Goal: Information Seeking & Learning: Check status

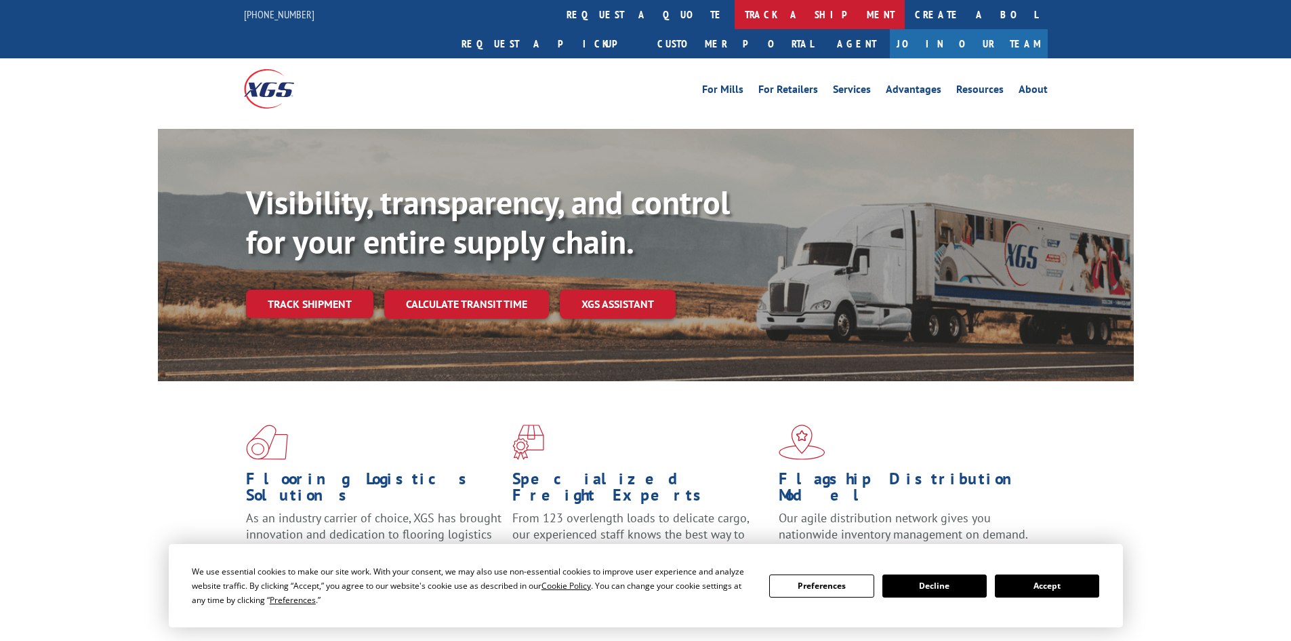
click at [735, 3] on link "track a shipment" at bounding box center [820, 14] width 170 height 29
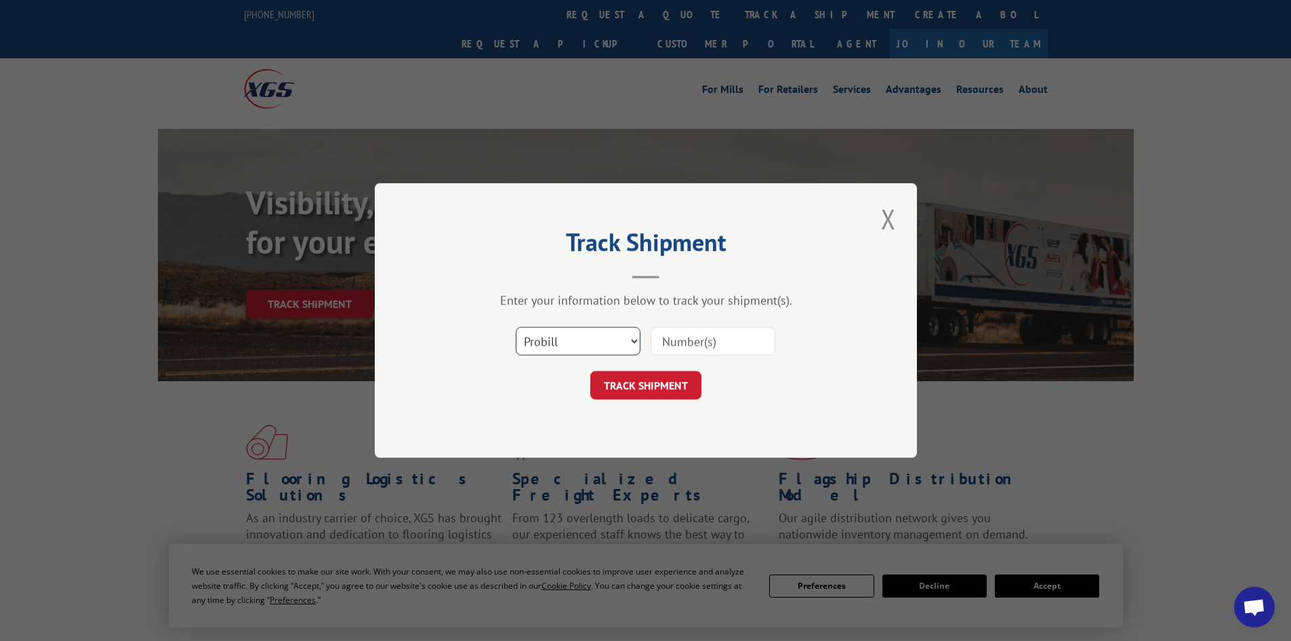
click at [563, 344] on select "Select category... Probill BOL PO" at bounding box center [578, 341] width 125 height 28
select select "bol"
click at [516, 327] on select "Select category... Probill BOL PO" at bounding box center [578, 341] width 125 height 28
click at [716, 345] on input at bounding box center [713, 341] width 125 height 28
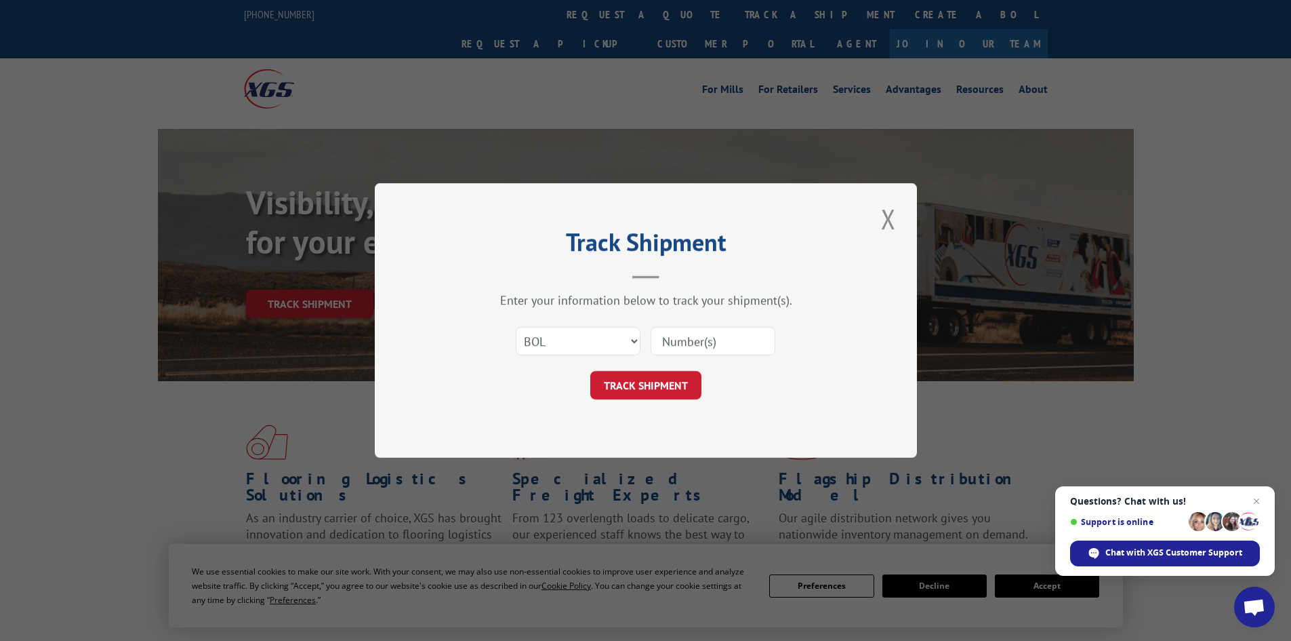
paste input "5938018"
type input "5938018"
click at [687, 380] on button "TRACK SHIPMENT" at bounding box center [645, 385] width 111 height 28
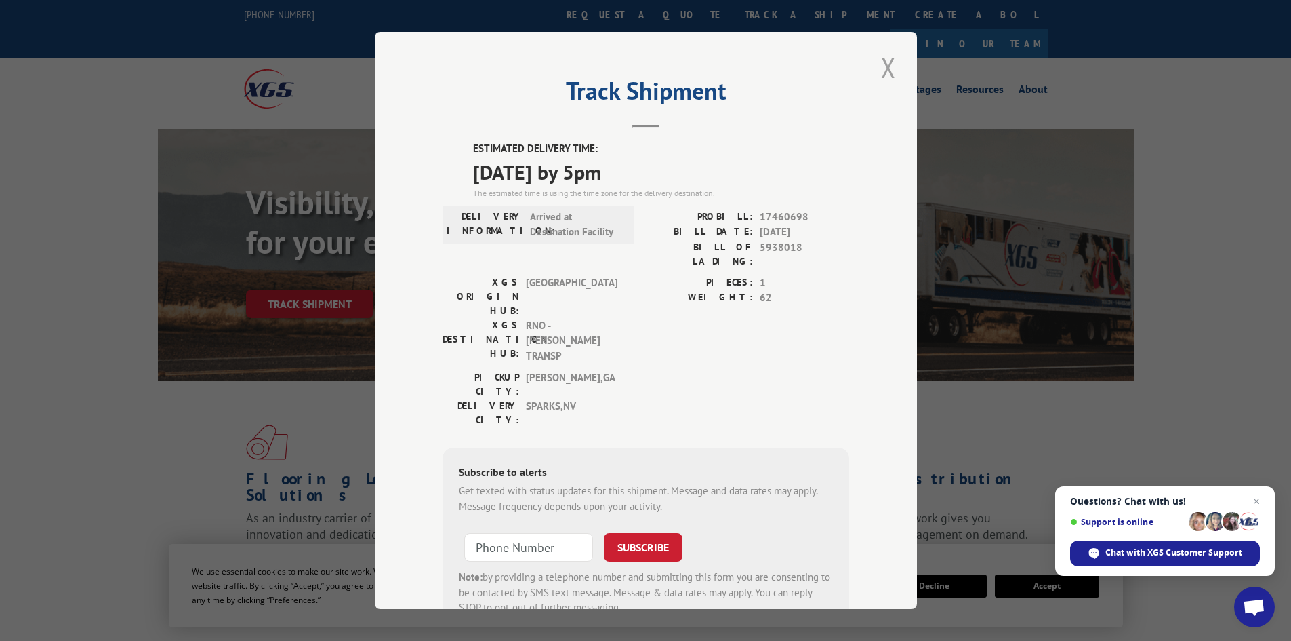
click at [878, 73] on button "Close modal" at bounding box center [888, 67] width 23 height 37
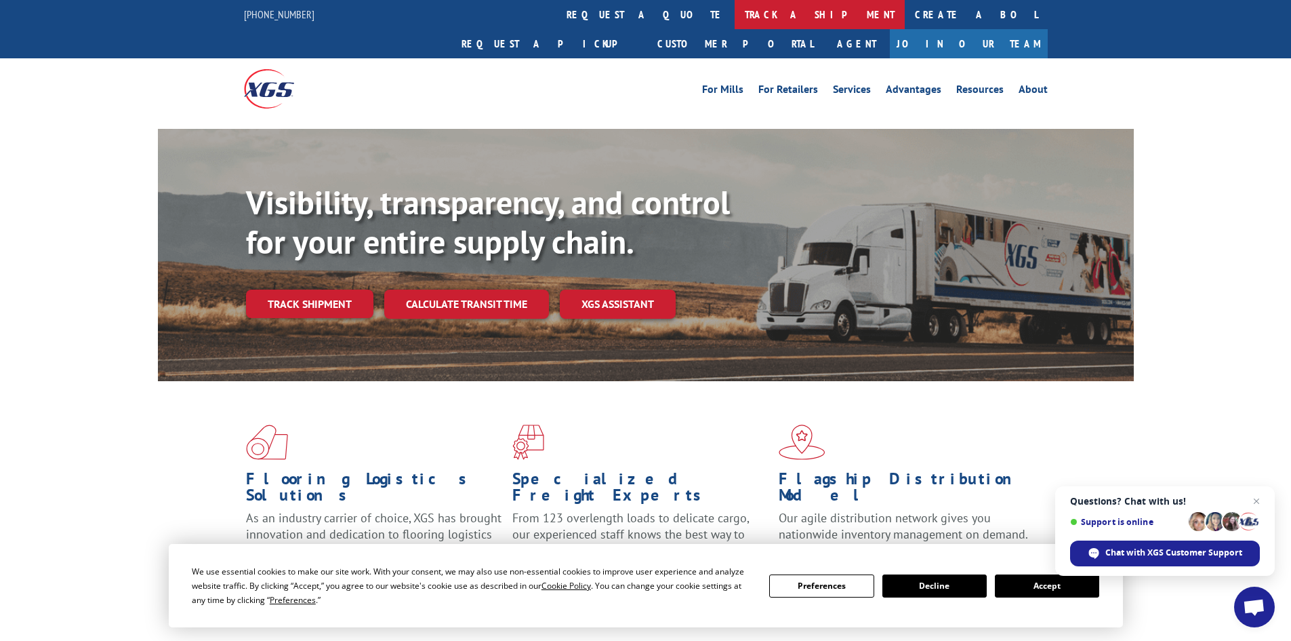
click at [735, 11] on link "track a shipment" at bounding box center [820, 14] width 170 height 29
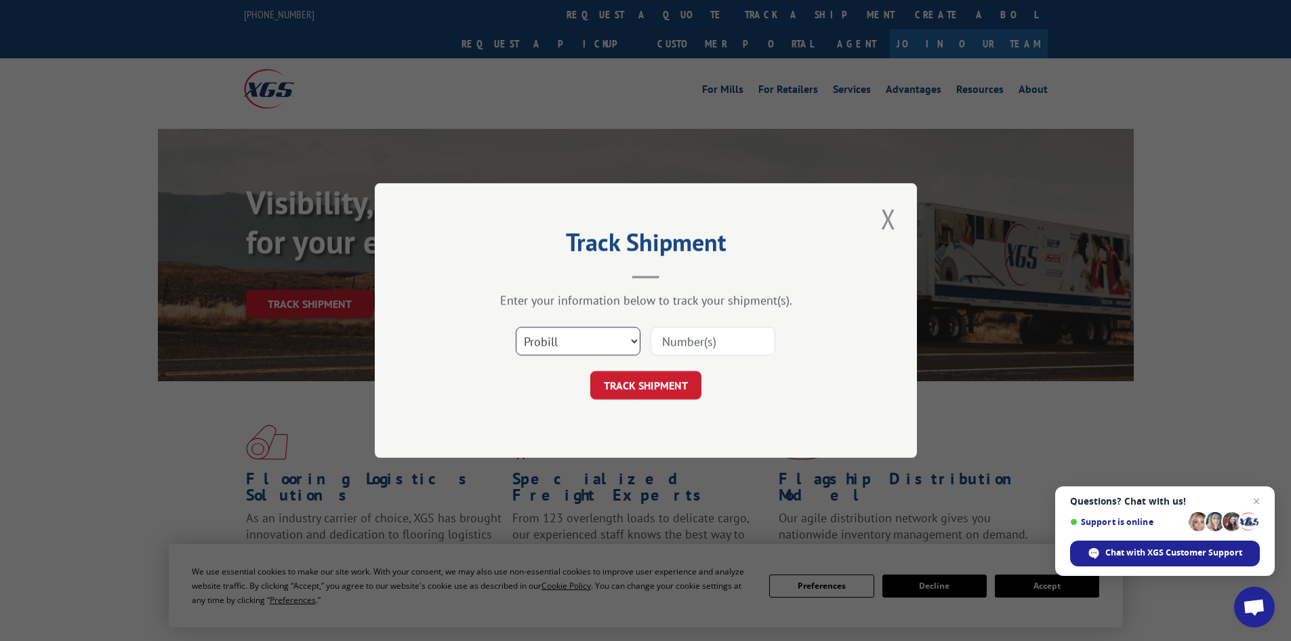
click at [590, 340] on select "Select category... Probill BOL PO" at bounding box center [578, 341] width 125 height 28
select select "bol"
click at [516, 327] on select "Select category... Probill BOL PO" at bounding box center [578, 341] width 125 height 28
click at [708, 336] on input at bounding box center [713, 341] width 125 height 28
paste input "4860133"
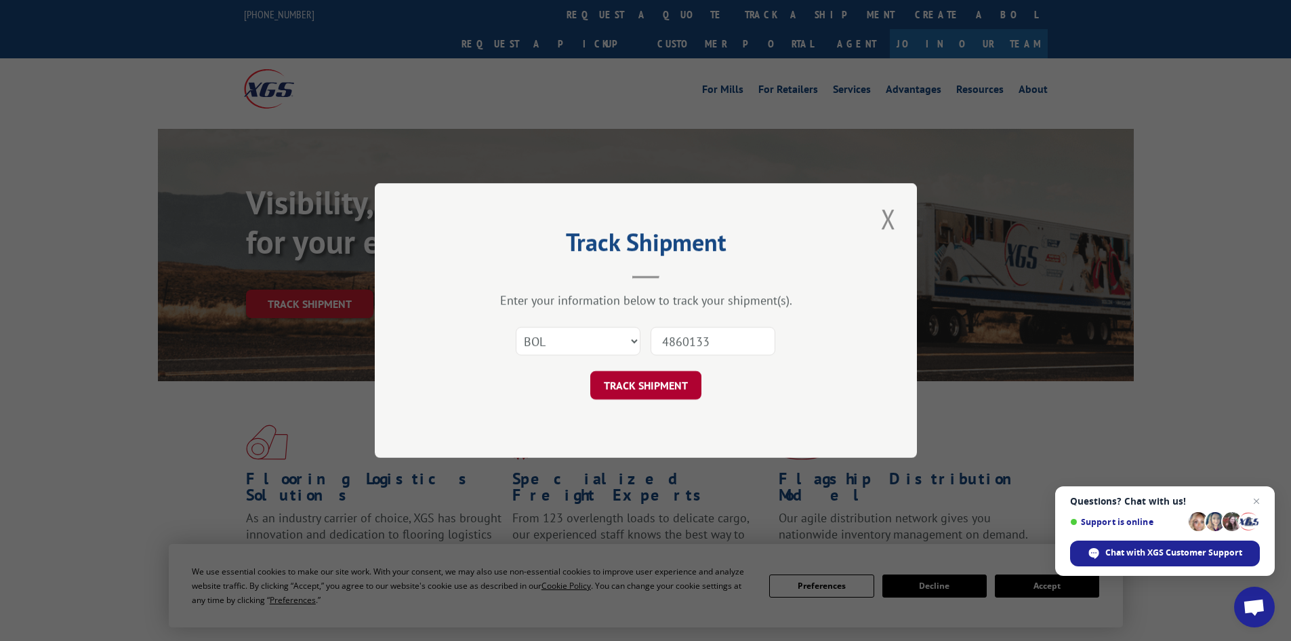
type input "4860133"
click at [682, 389] on button "TRACK SHIPMENT" at bounding box center [645, 385] width 111 height 28
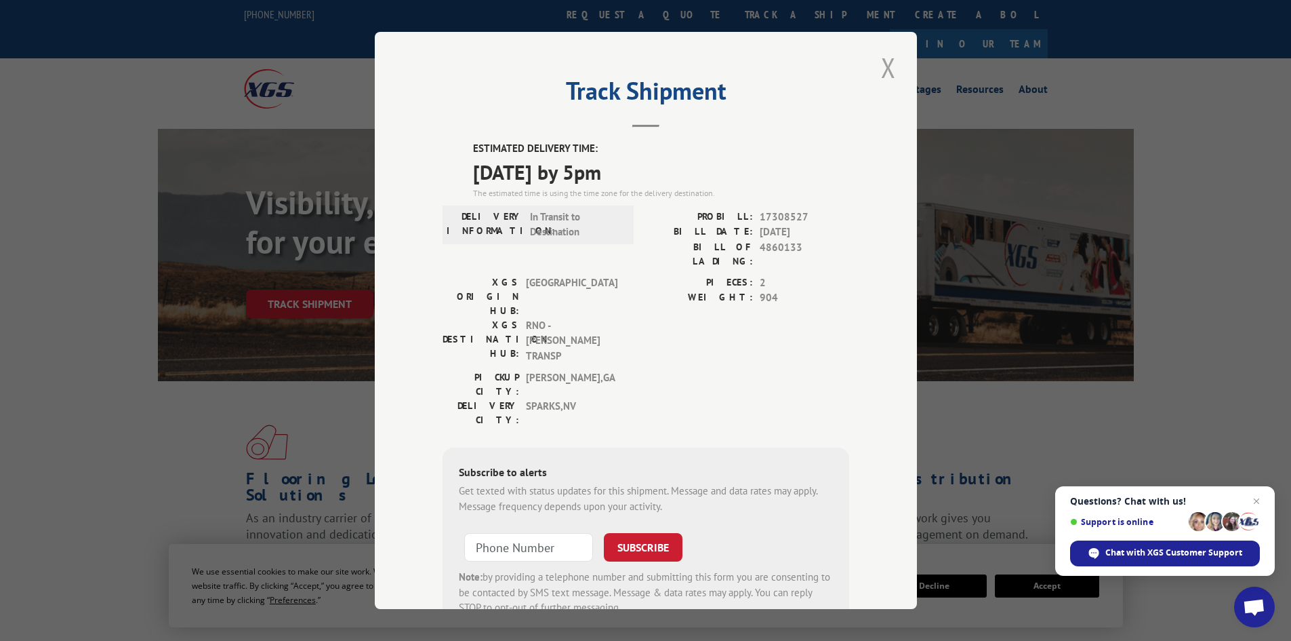
click at [878, 69] on button "Close modal" at bounding box center [888, 67] width 23 height 37
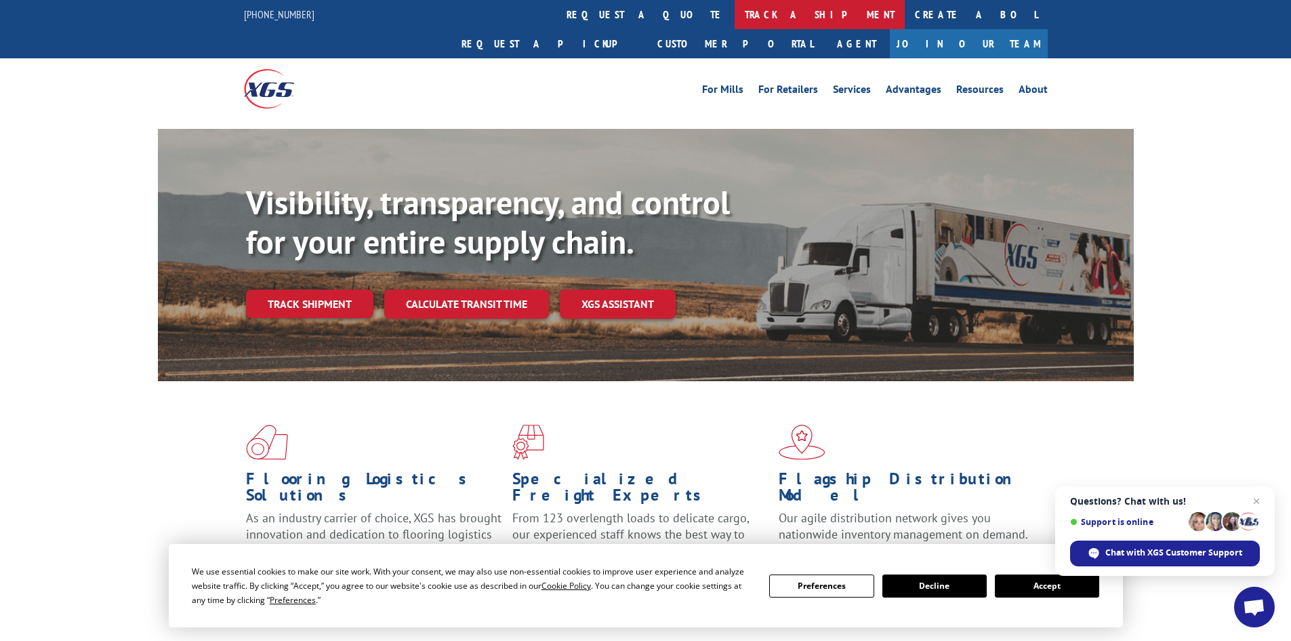
click at [735, 14] on link "track a shipment" at bounding box center [820, 14] width 170 height 29
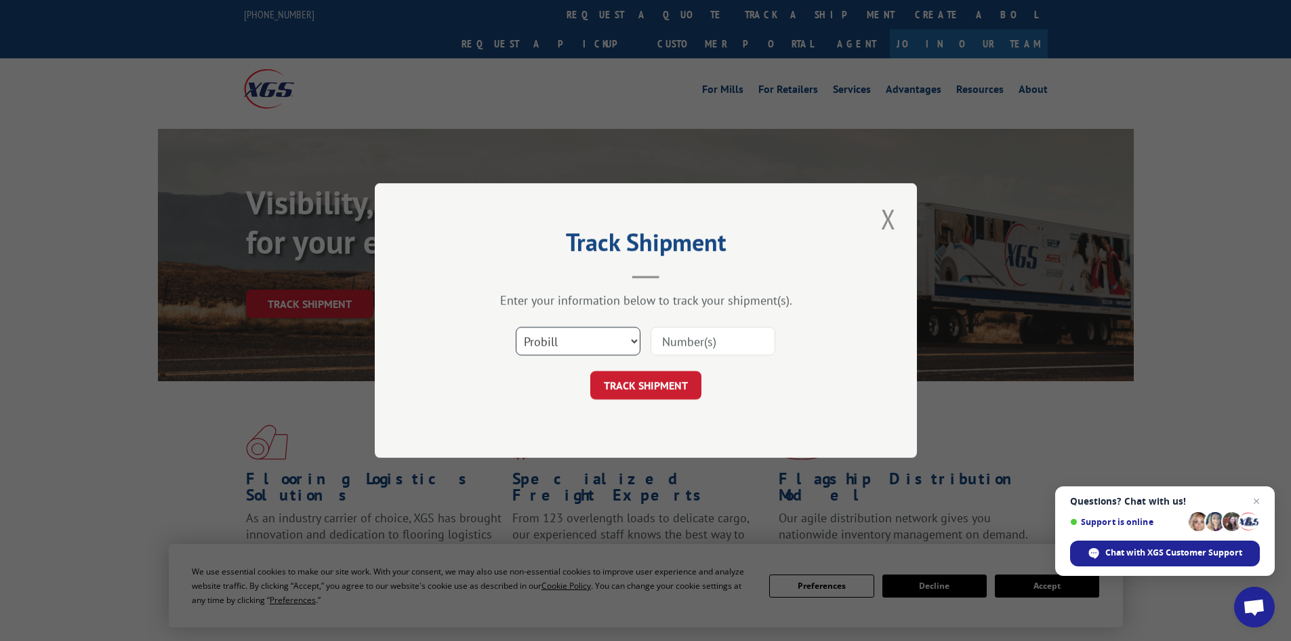
click at [582, 342] on select "Select category... Probill BOL PO" at bounding box center [578, 341] width 125 height 28
select select "bol"
click at [516, 327] on select "Select category... Probill BOL PO" at bounding box center [578, 341] width 125 height 28
click at [703, 337] on input at bounding box center [713, 341] width 125 height 28
paste input "421292"
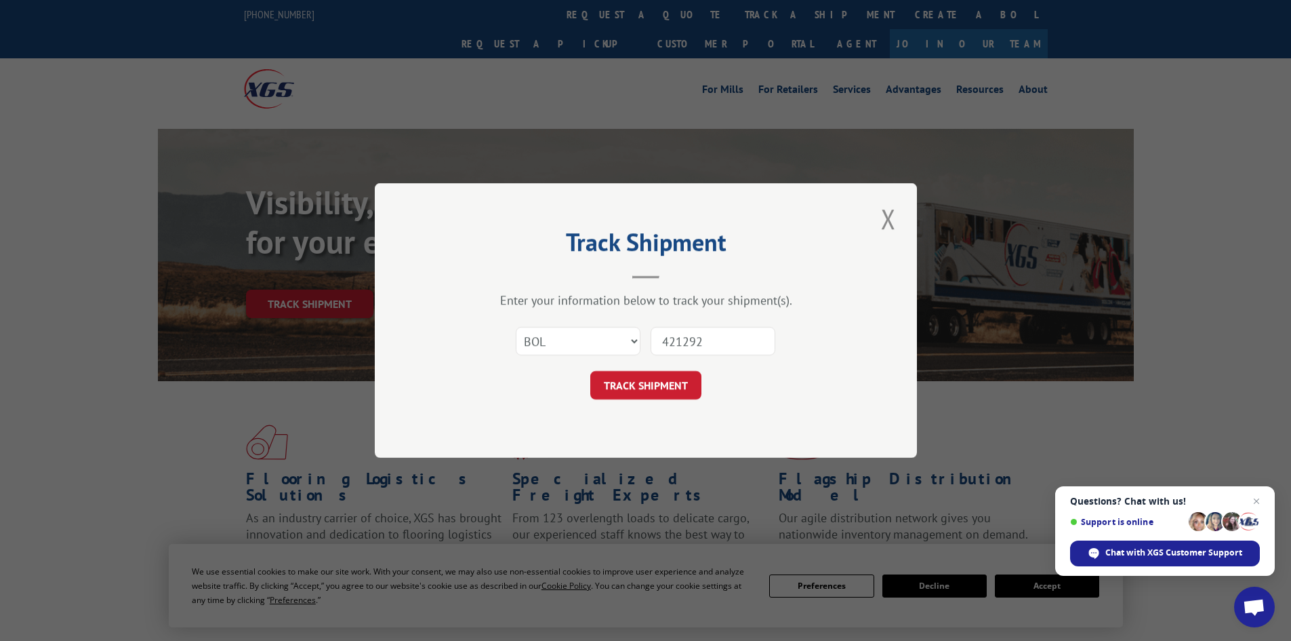
click at [590, 371] on button "TRACK SHIPMENT" at bounding box center [645, 385] width 111 height 28
type input "421292\"
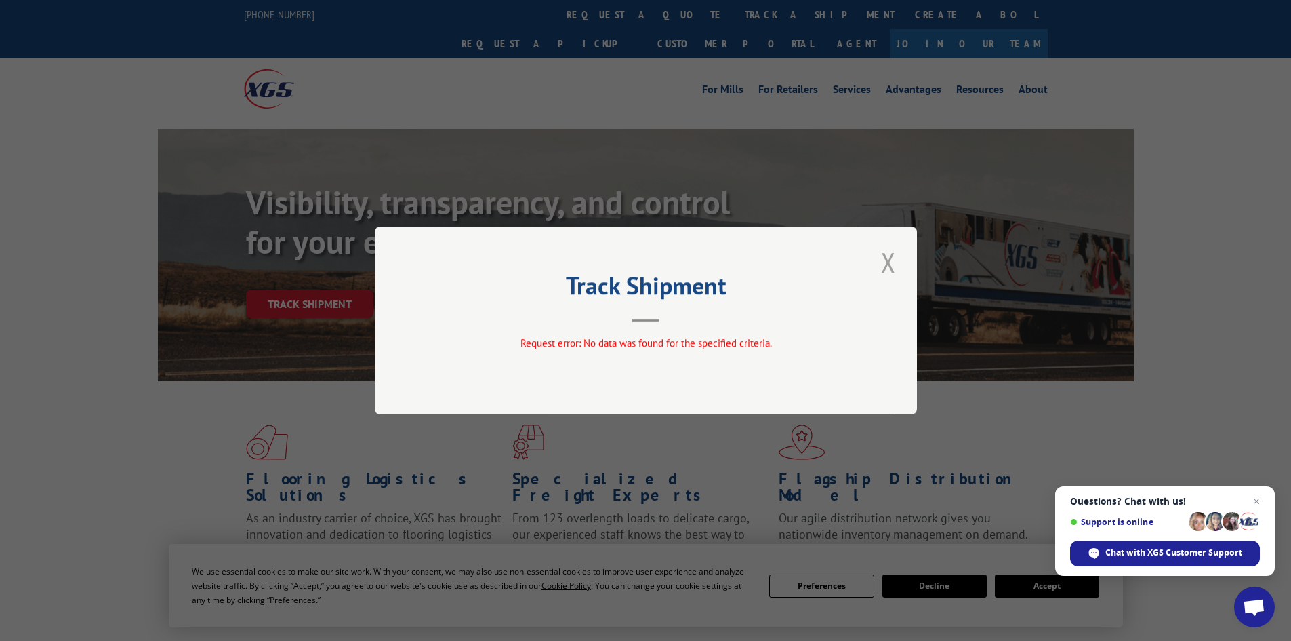
click at [888, 265] on button "Close modal" at bounding box center [888, 261] width 23 height 37
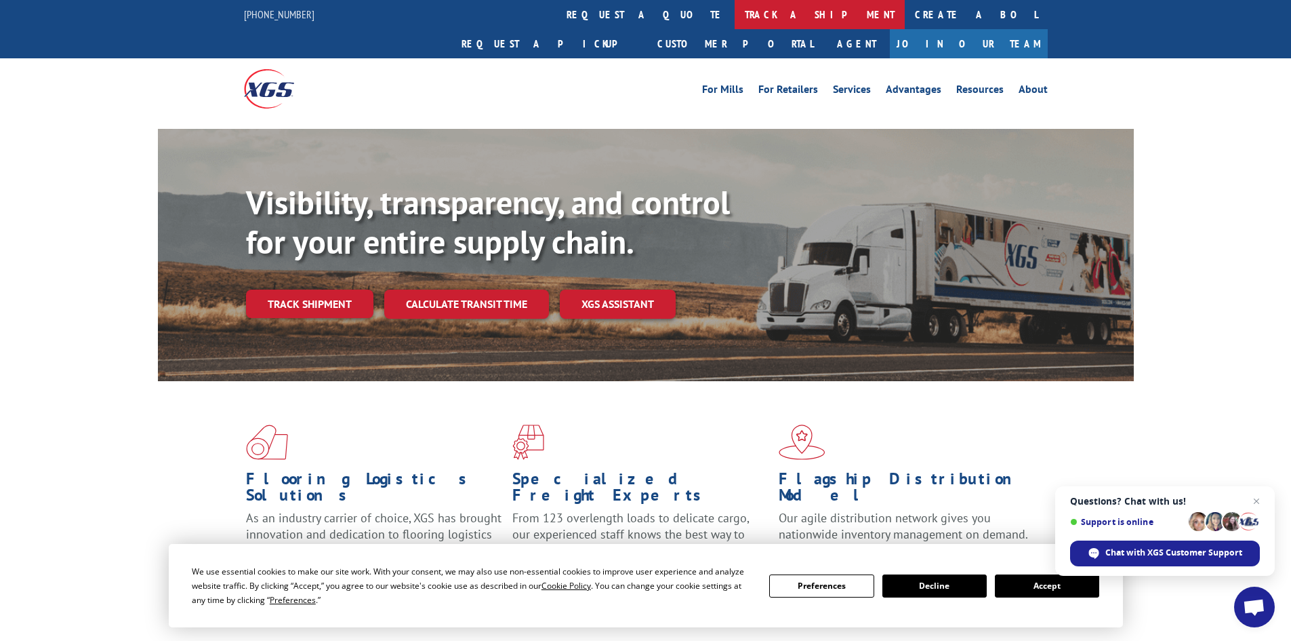
click at [735, 26] on link "track a shipment" at bounding box center [820, 14] width 170 height 29
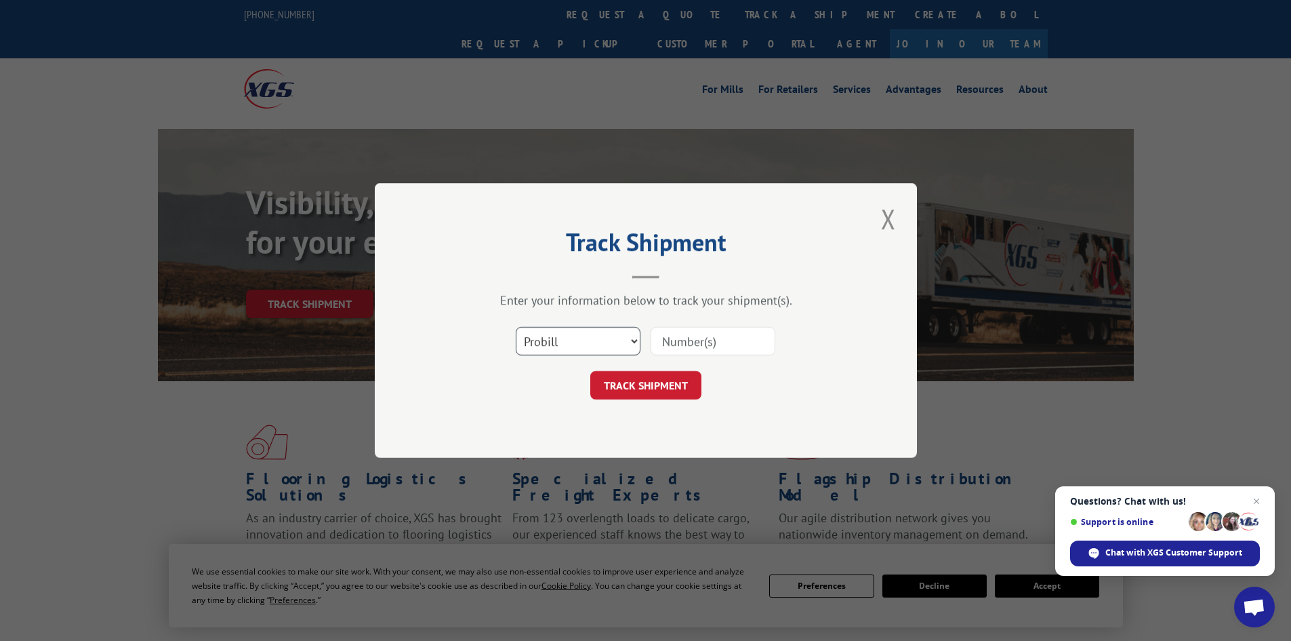
click at [554, 346] on select "Select category... Probill BOL PO" at bounding box center [578, 341] width 125 height 28
select select "bol"
click at [516, 327] on select "Select category... Probill BOL PO" at bounding box center [578, 341] width 125 height 28
click at [724, 333] on input at bounding box center [713, 341] width 125 height 28
paste input "421292"
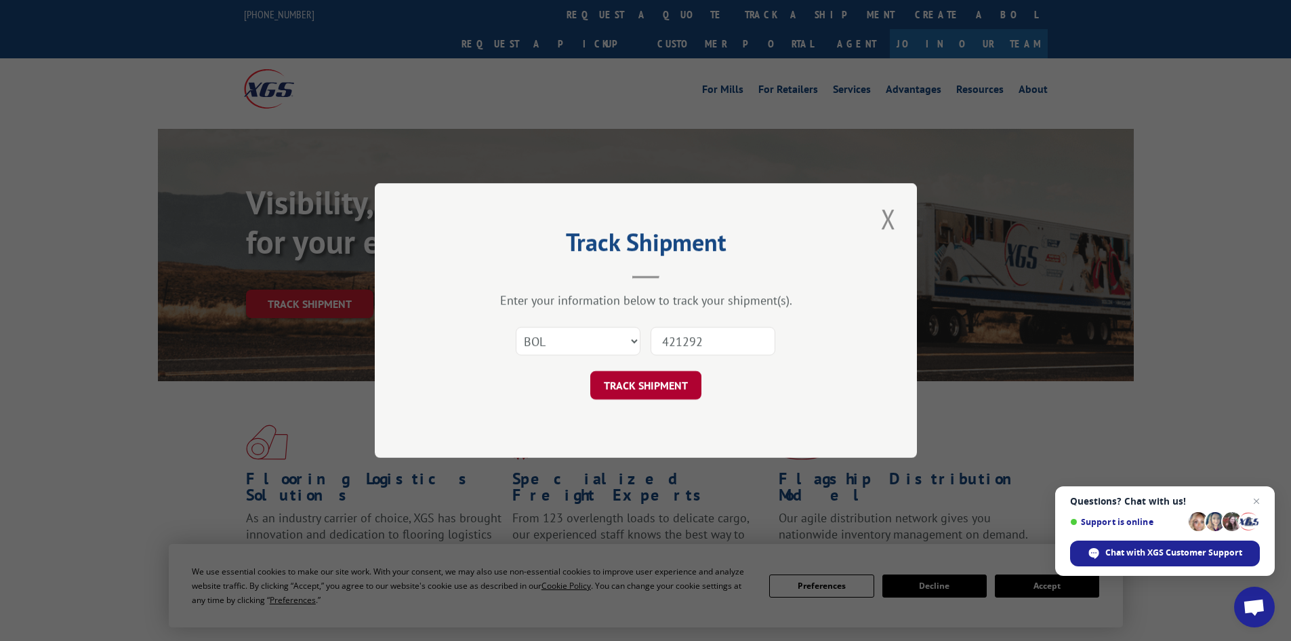
type input "421292"
click at [647, 382] on button "TRACK SHIPMENT" at bounding box center [645, 385] width 111 height 28
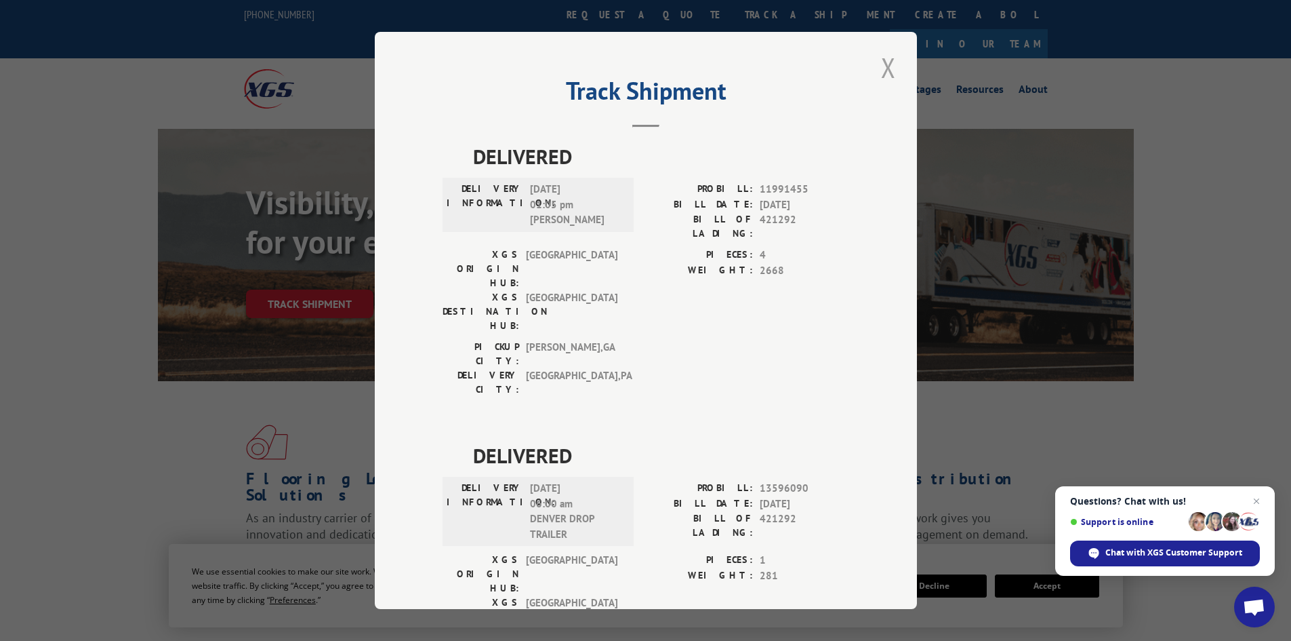
click at [883, 64] on button "Close modal" at bounding box center [888, 67] width 23 height 37
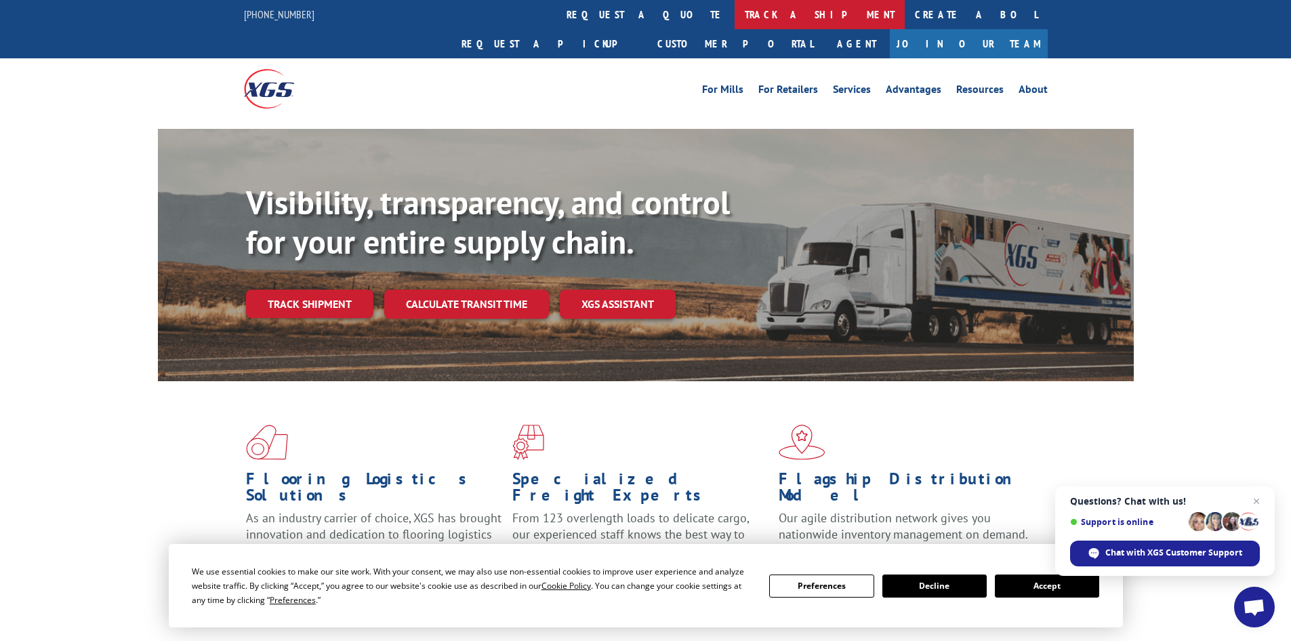
click at [735, 7] on link "track a shipment" at bounding box center [820, 14] width 170 height 29
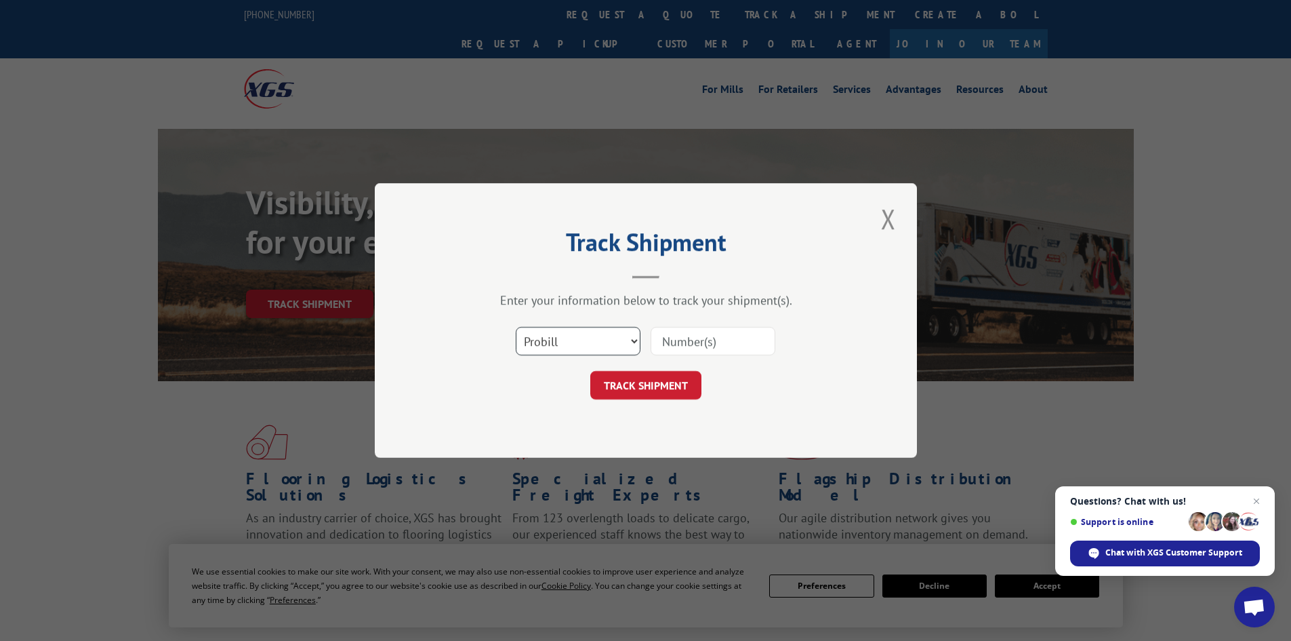
click at [559, 331] on select "Select category... Probill BOL PO" at bounding box center [578, 341] width 125 height 28
select select "bol"
click at [516, 327] on select "Select category... Probill BOL PO" at bounding box center [578, 341] width 125 height 28
click at [731, 342] on input at bounding box center [713, 341] width 125 height 28
paste input "5951845"
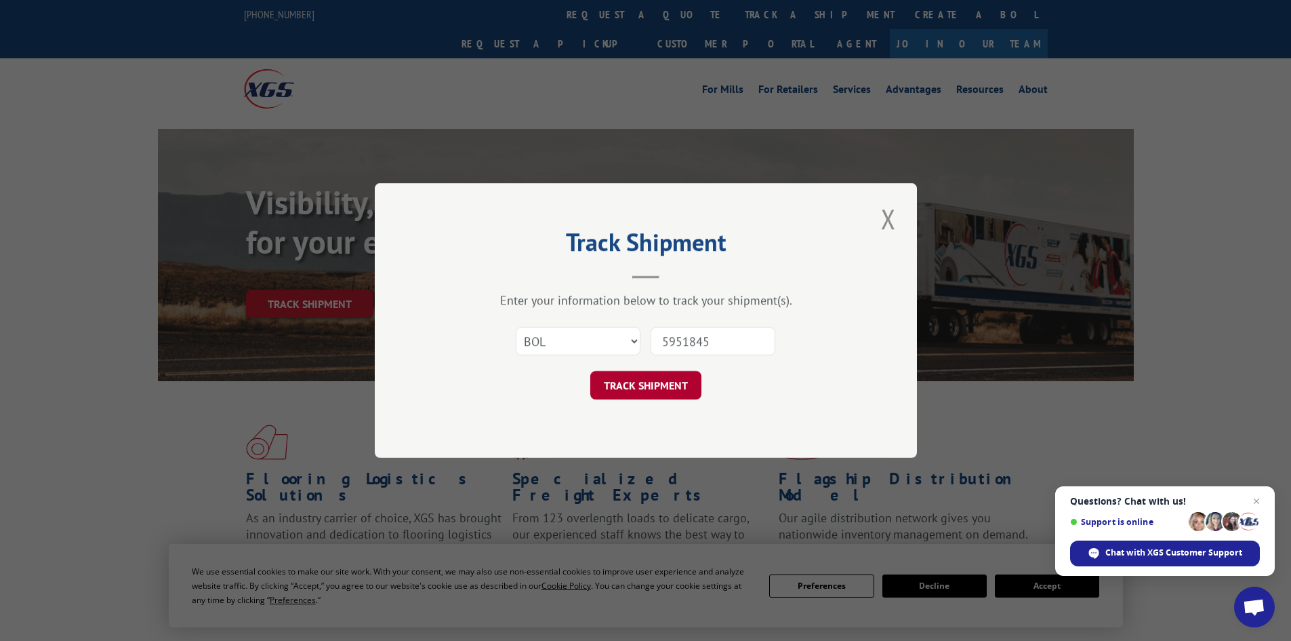
type input "5951845"
click at [634, 377] on button "TRACK SHIPMENT" at bounding box center [645, 385] width 111 height 28
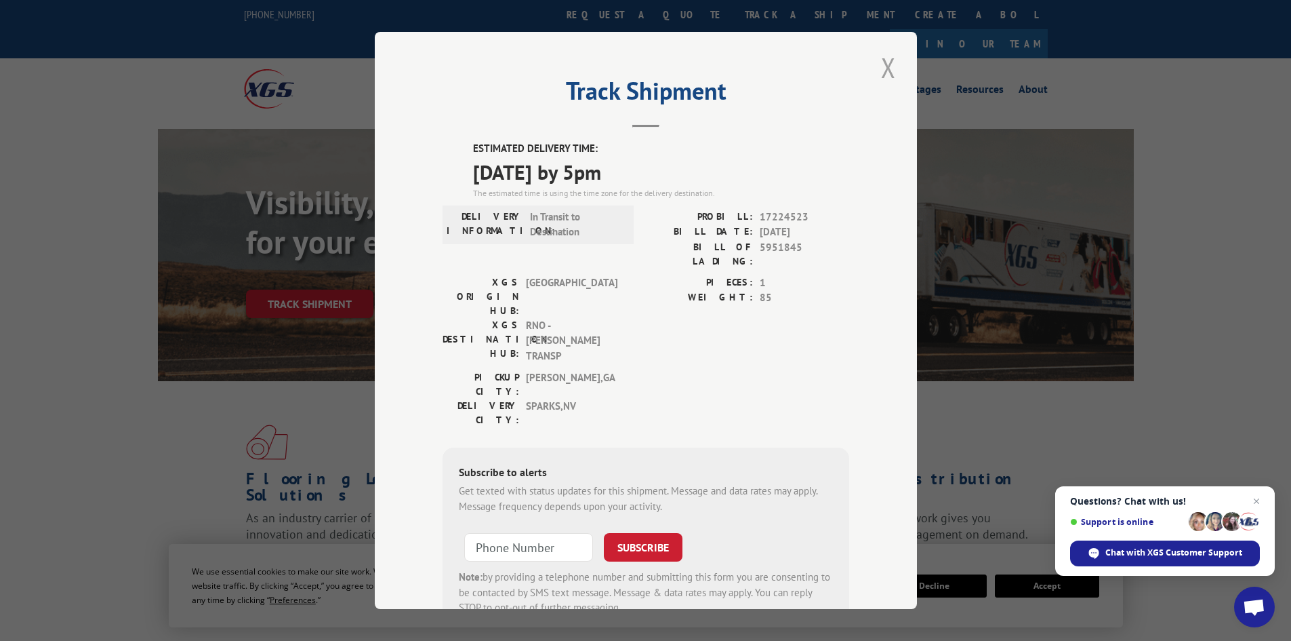
click at [878, 66] on button "Close modal" at bounding box center [888, 67] width 23 height 37
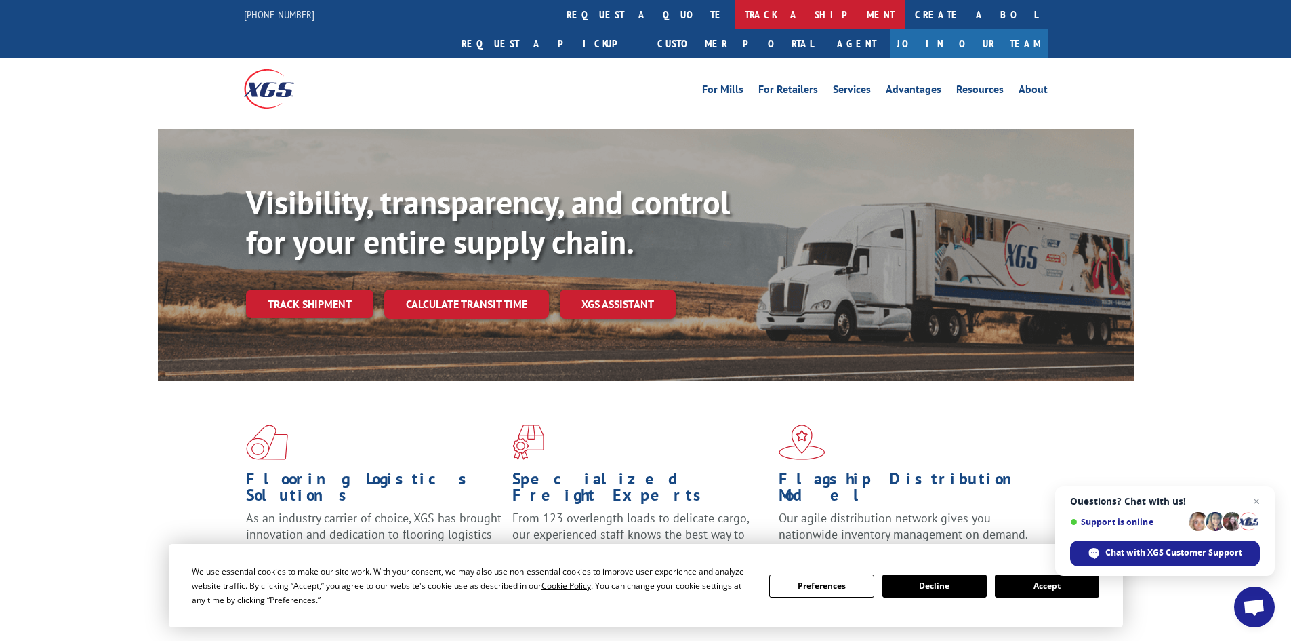
click at [735, 11] on link "track a shipment" at bounding box center [820, 14] width 170 height 29
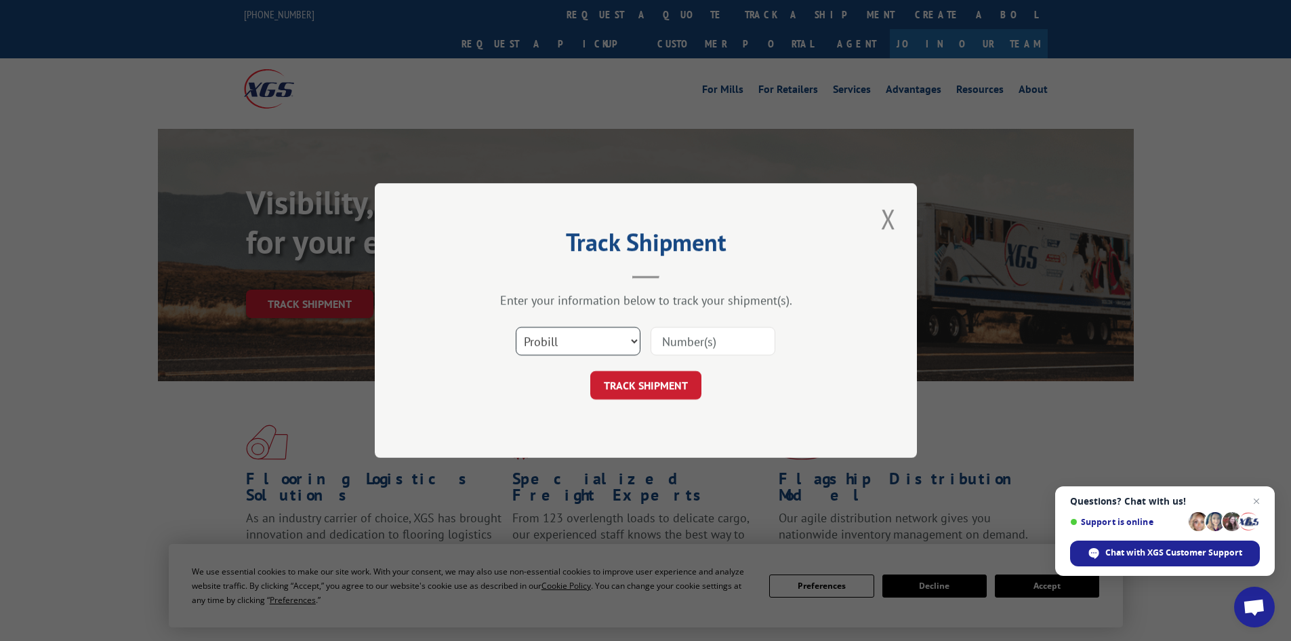
click at [579, 336] on select "Select category... Probill BOL PO" at bounding box center [578, 341] width 125 height 28
select select "bol"
click at [516, 327] on select "Select category... Probill BOL PO" at bounding box center [578, 341] width 125 height 28
click at [686, 343] on input at bounding box center [713, 341] width 125 height 28
paste input "5950792"
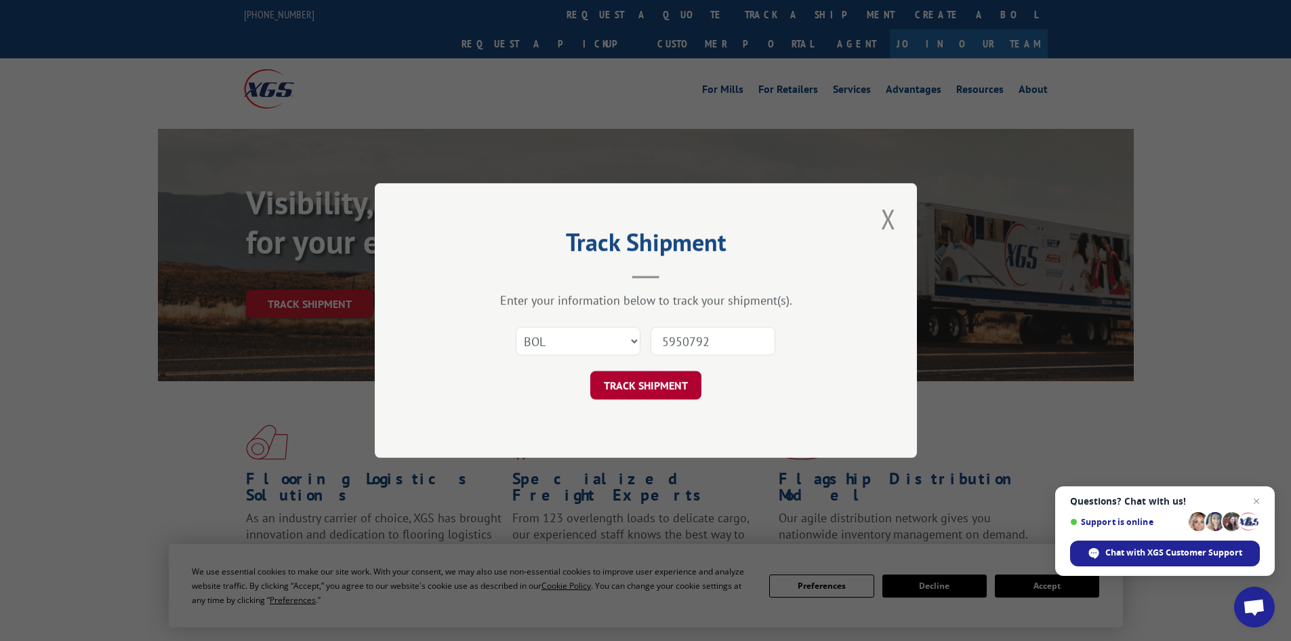
type input "5950792"
click at [639, 373] on button "TRACK SHIPMENT" at bounding box center [645, 385] width 111 height 28
